Goal: Information Seeking & Learning: Learn about a topic

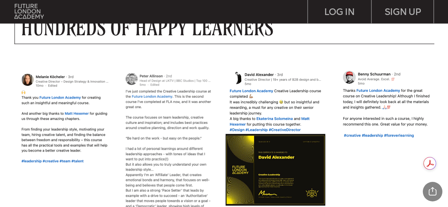
scroll to position [560, 0]
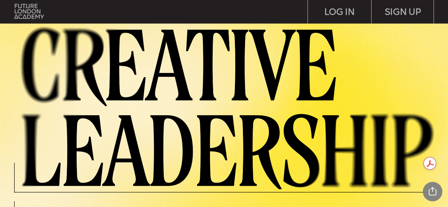
click at [35, 16] on img at bounding box center [28, 11] width 29 height 15
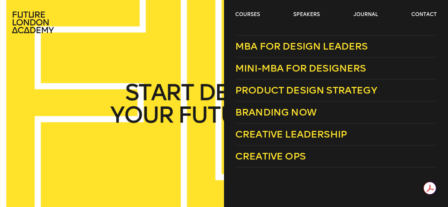
click at [246, 10] on header "courses speakers journal contact" at bounding box center [224, 17] width 448 height 34
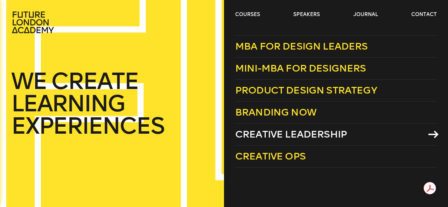
click at [348, 130] on link "Creative Leadership" at bounding box center [335, 135] width 201 height 22
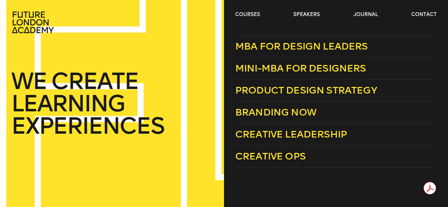
click at [232, 13] on div "courses speakers journal contact" at bounding box center [224, 22] width 448 height 22
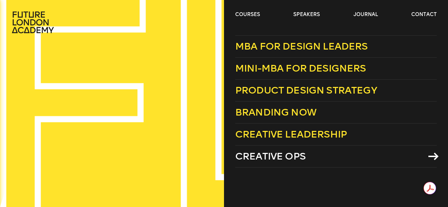
click at [433, 156] on icon at bounding box center [433, 157] width 10 height 8
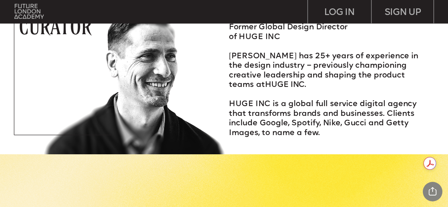
scroll to position [874, 0]
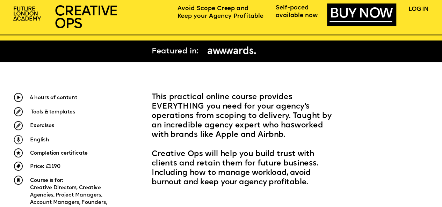
scroll to position [210, 0]
